Goal: Find contact information: Find contact information

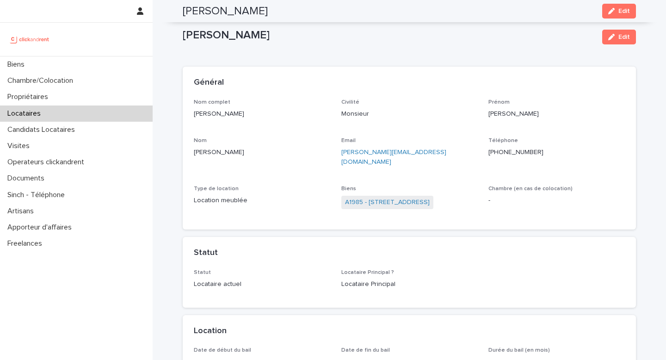
scroll to position [246, 0]
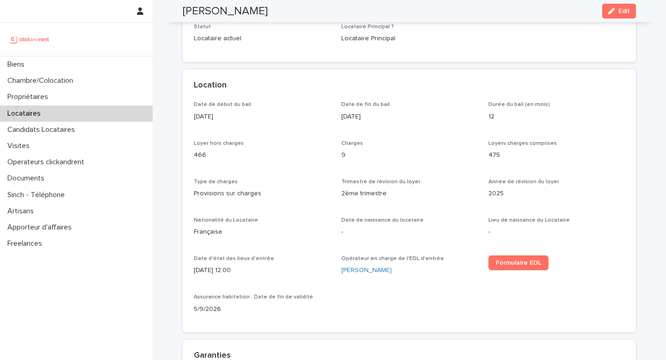
click at [40, 43] on img at bounding box center [29, 39] width 45 height 19
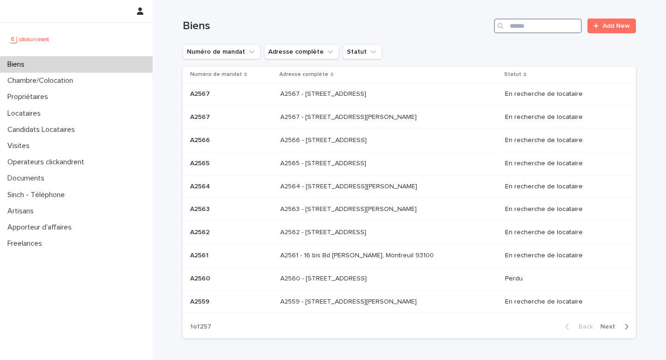
click at [513, 25] on input "Search" at bounding box center [538, 26] width 88 height 15
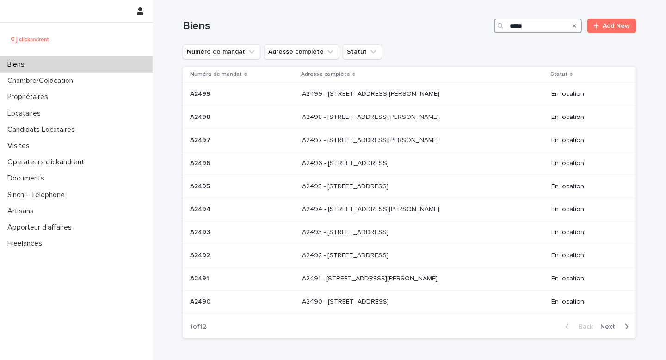
type input "*****"
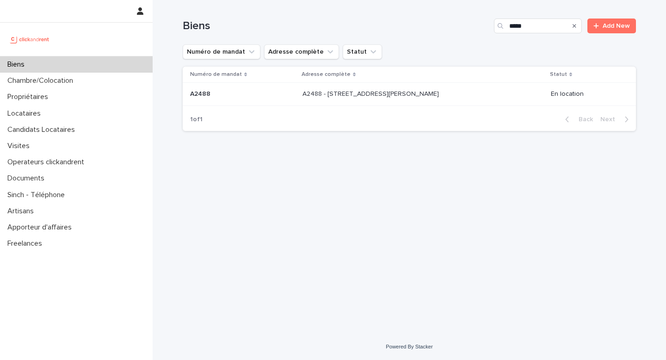
click at [422, 92] on p "A2488 - 33 Rue Françoise Cachin, Lille 59000" at bounding box center [372, 93] width 138 height 10
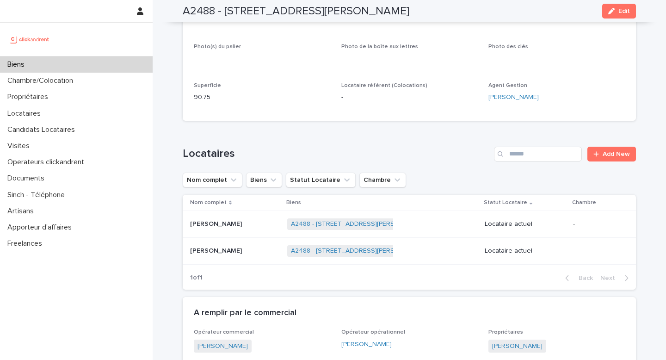
scroll to position [213, 0]
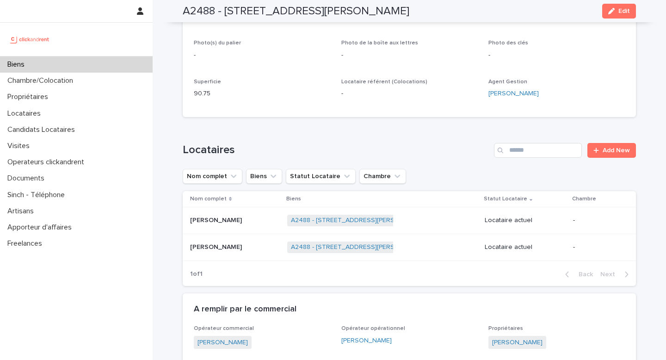
click at [369, 6] on h2 "A2488 - 33 Rue Françoise Cachin, Lille 59000" at bounding box center [296, 11] width 227 height 13
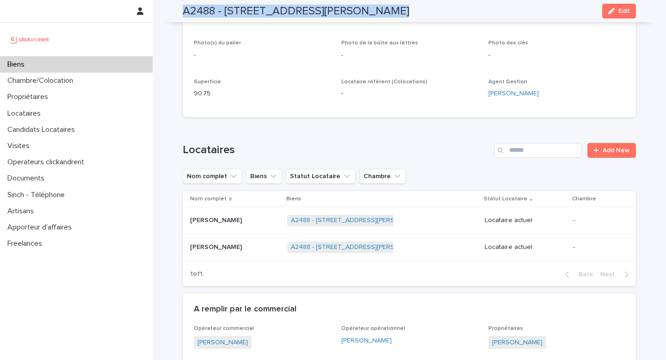
click at [369, 6] on h2 "A2488 - 33 Rue Françoise Cachin, Lille 59000" at bounding box center [296, 11] width 227 height 13
copy div "A2488 - 33 Rue Françoise Cachin, Lille 59000 Edit"
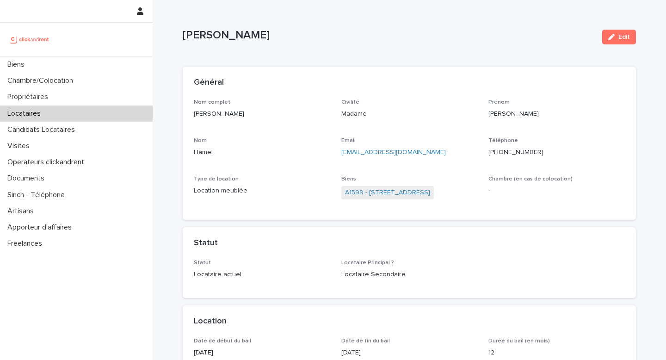
click at [43, 36] on img at bounding box center [29, 39] width 45 height 19
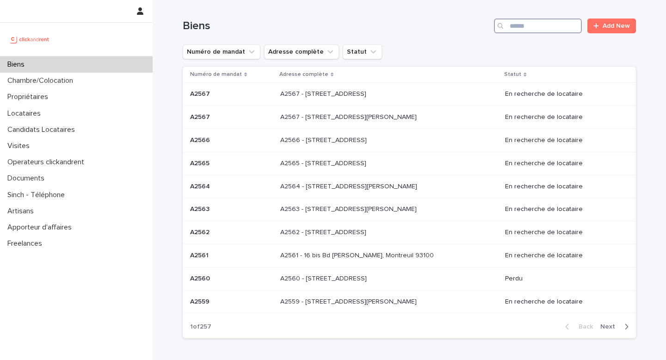
click at [515, 31] on input "Search" at bounding box center [538, 26] width 88 height 15
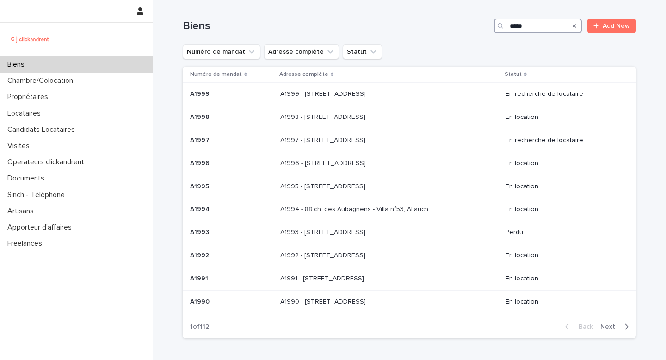
type input "*****"
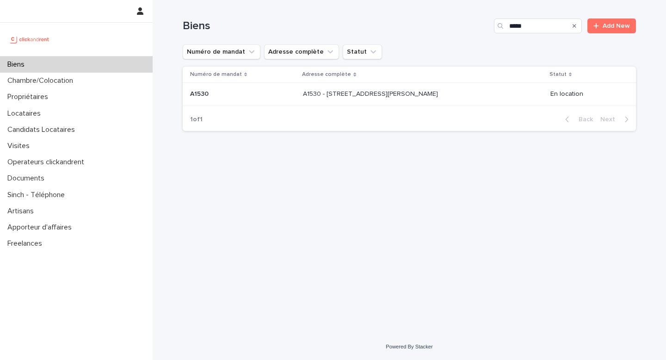
click at [440, 95] on p "A1530 - [STREET_ADDRESS][PERSON_NAME]" at bounding box center [371, 93] width 137 height 10
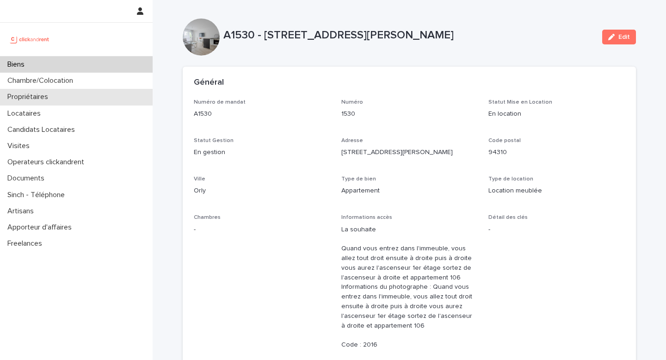
click at [74, 94] on div "Propriétaires" at bounding box center [76, 97] width 153 height 16
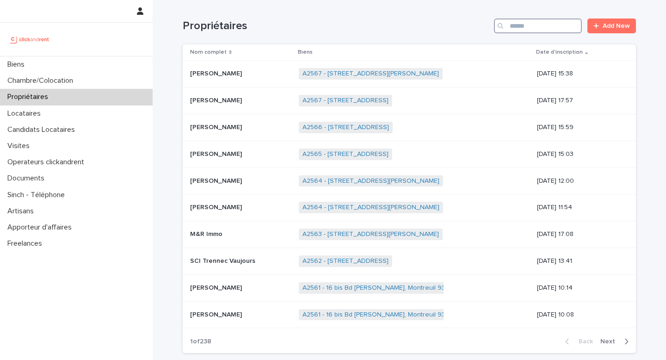
click at [547, 30] on input "Search" at bounding box center [538, 26] width 88 height 15
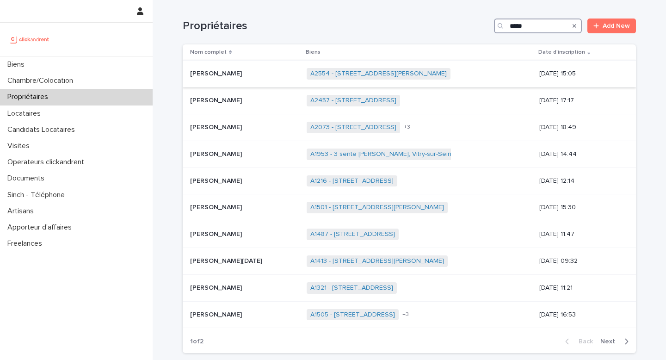
type input "*****"
click at [232, 76] on p at bounding box center [244, 74] width 109 height 8
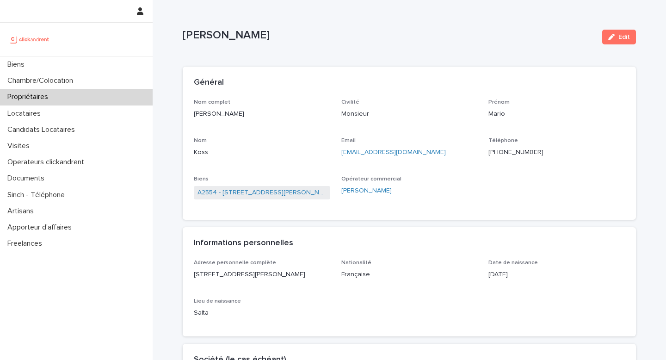
click at [524, 155] on p "[PHONE_NUMBER]" at bounding box center [557, 153] width 136 height 10
copy p "[PHONE_NUMBER]"
click at [304, 194] on link "A2554 - [STREET_ADDRESS][PERSON_NAME]" at bounding box center [262, 193] width 129 height 10
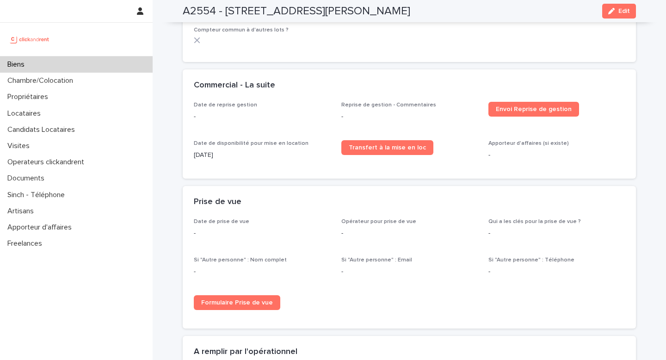
scroll to position [1360, 0]
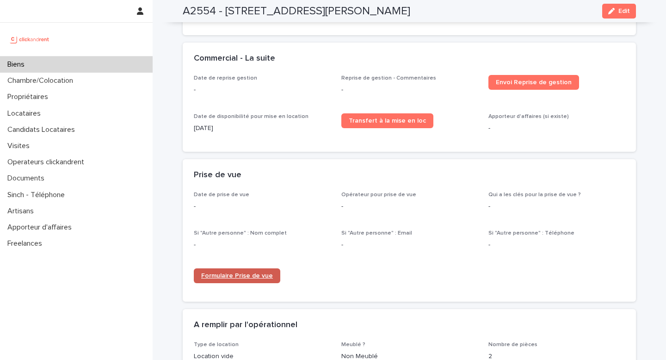
click at [251, 273] on span "Formulaire Prise de vue" at bounding box center [237, 276] width 72 height 6
click at [39, 38] on img at bounding box center [29, 39] width 45 height 19
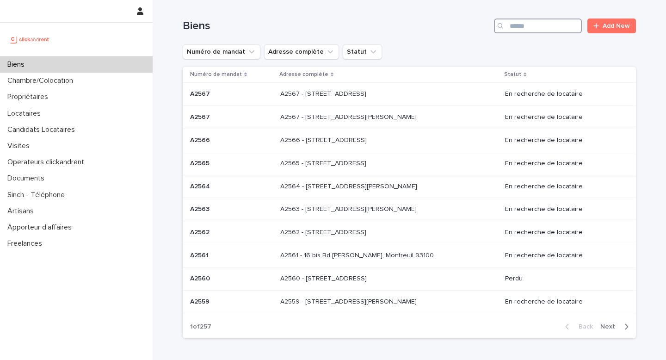
click at [523, 25] on input "Search" at bounding box center [538, 26] width 88 height 15
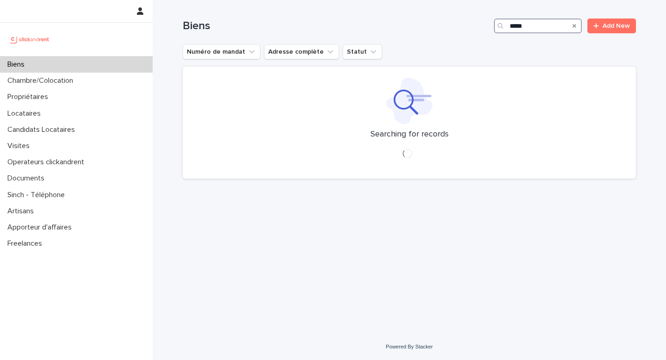
type input "*****"
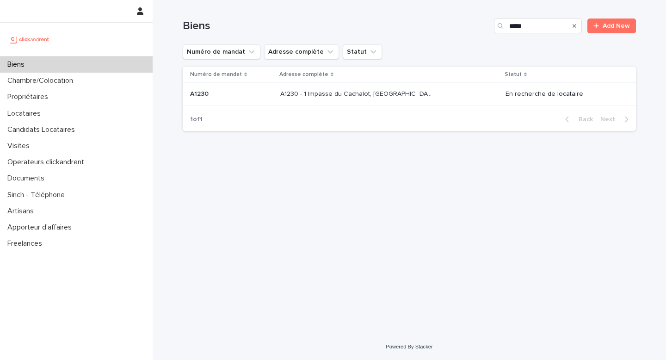
click at [359, 101] on div "A1230 - 1 Impasse du Cachalot, [GEOGRAPHIC_DATA]-[GEOGRAPHIC_DATA] 92290 A1230 …" at bounding box center [389, 94] width 218 height 15
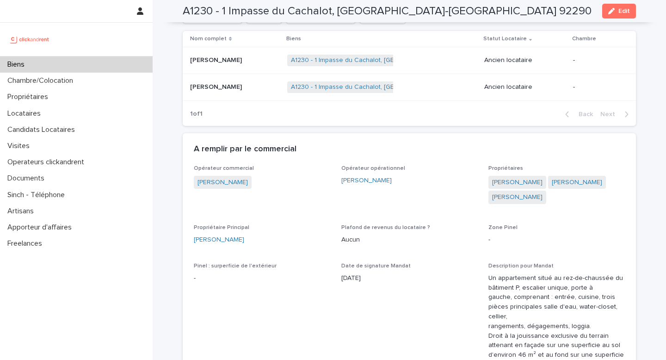
scroll to position [420, 0]
click at [502, 193] on link "[PERSON_NAME]" at bounding box center [517, 197] width 50 height 10
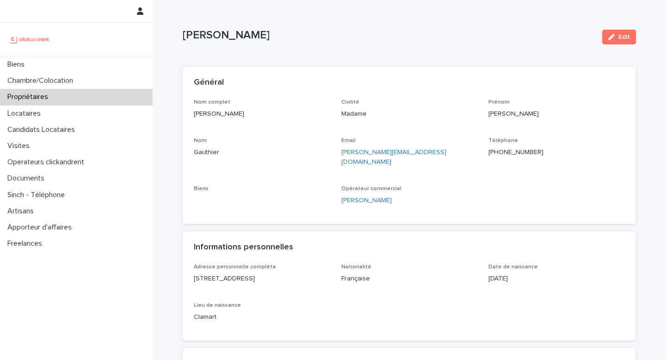
click at [503, 151] on p "[PHONE_NUMBER]" at bounding box center [557, 153] width 136 height 10
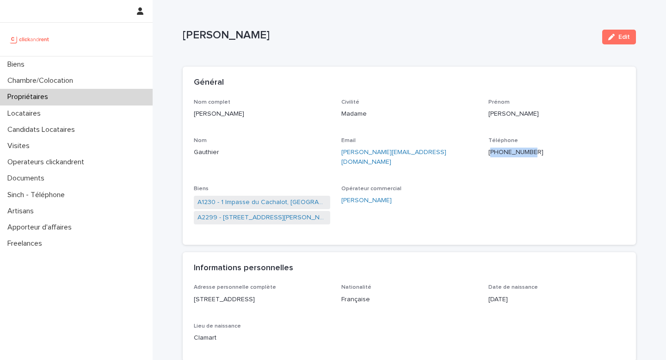
click at [503, 151] on p "[PHONE_NUMBER]" at bounding box center [557, 153] width 136 height 10
copy p "[PHONE_NUMBER]"
click at [205, 110] on p "[PERSON_NAME]" at bounding box center [262, 114] width 136 height 10
click at [236, 198] on link "A1230 - 1 Impasse du Cachalot, [GEOGRAPHIC_DATA]-[GEOGRAPHIC_DATA] 92290" at bounding box center [262, 203] width 129 height 10
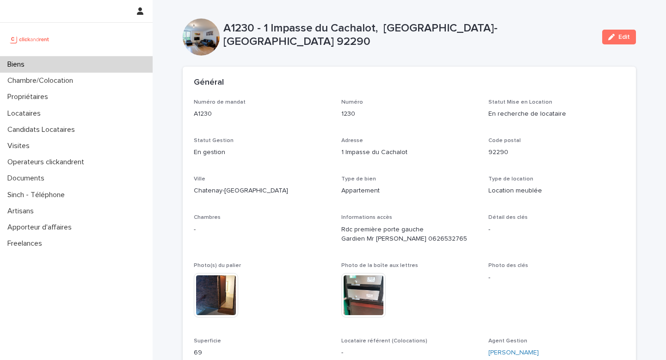
click at [22, 36] on img at bounding box center [29, 39] width 45 height 19
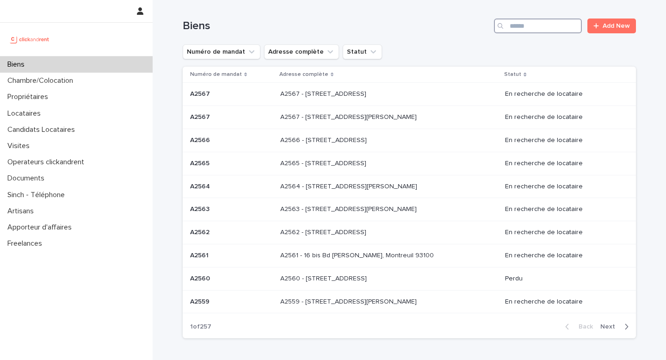
click at [516, 23] on input "Search" at bounding box center [538, 26] width 88 height 15
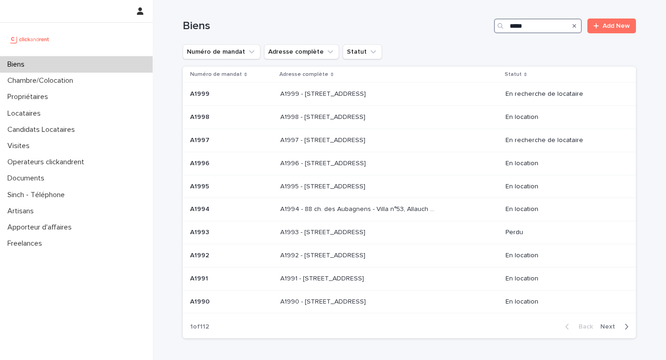
type input "*****"
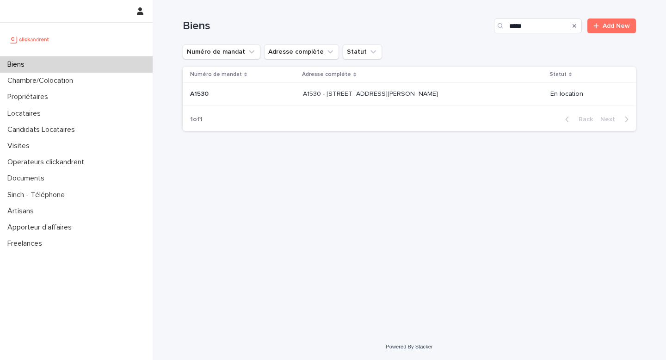
click at [397, 94] on p "A1530 - [STREET_ADDRESS][PERSON_NAME]" at bounding box center [371, 93] width 137 height 10
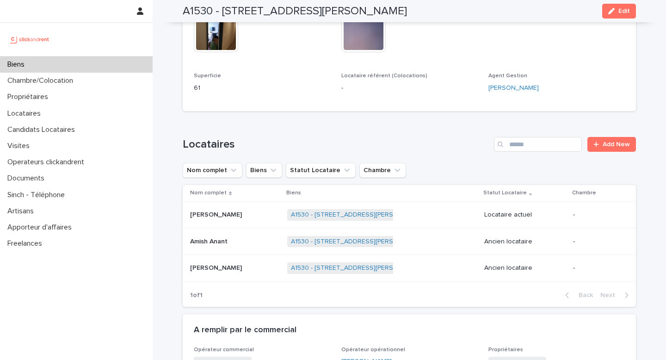
scroll to position [374, 0]
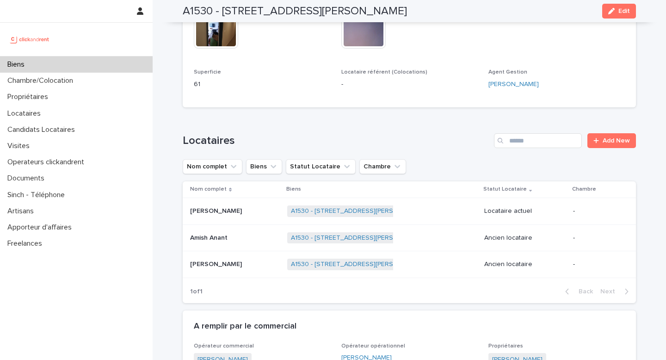
click at [277, 215] on p at bounding box center [235, 211] width 90 height 8
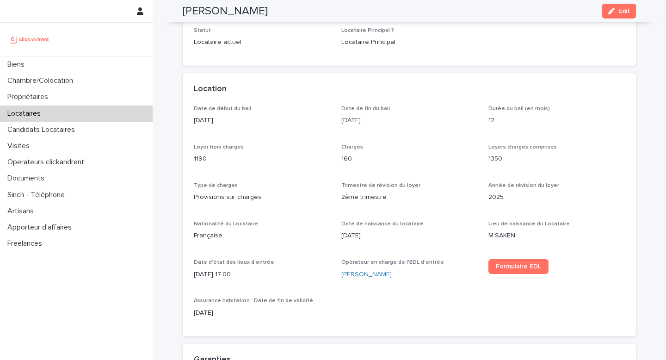
scroll to position [234, 0]
